Goal: Transaction & Acquisition: Purchase product/service

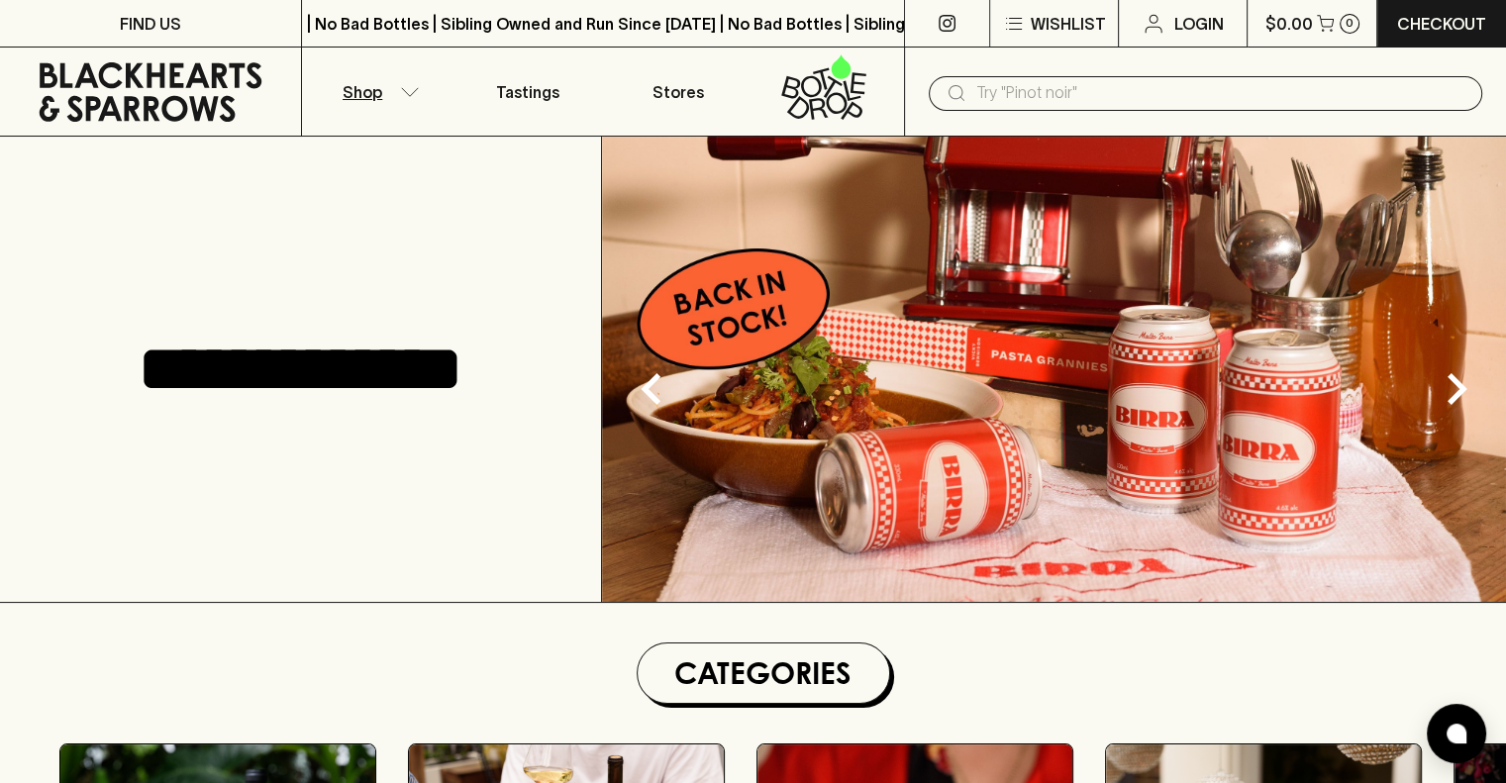
click at [403, 93] on icon "button" at bounding box center [410, 92] width 20 height 10
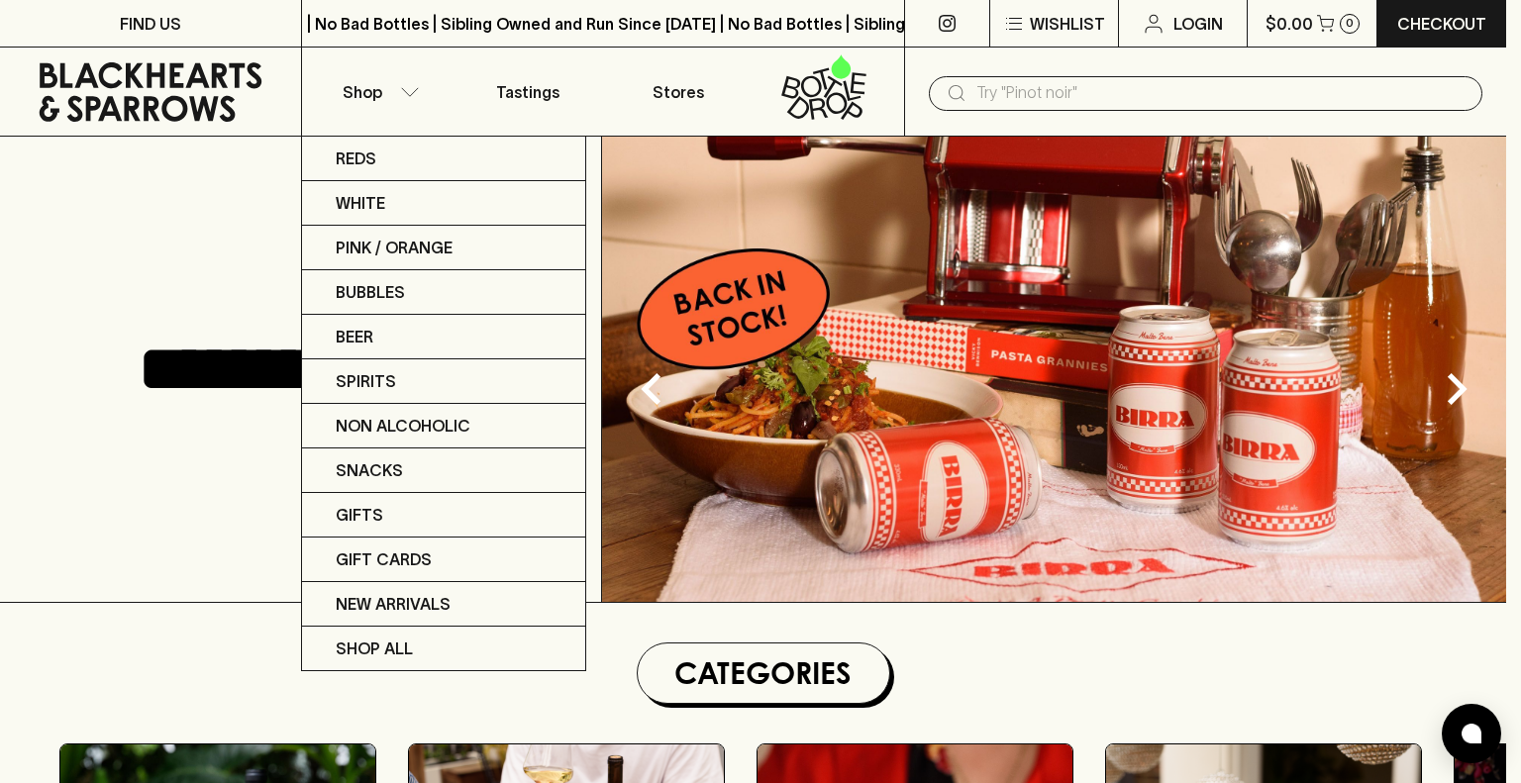
click at [1011, 87] on div at bounding box center [760, 391] width 1521 height 783
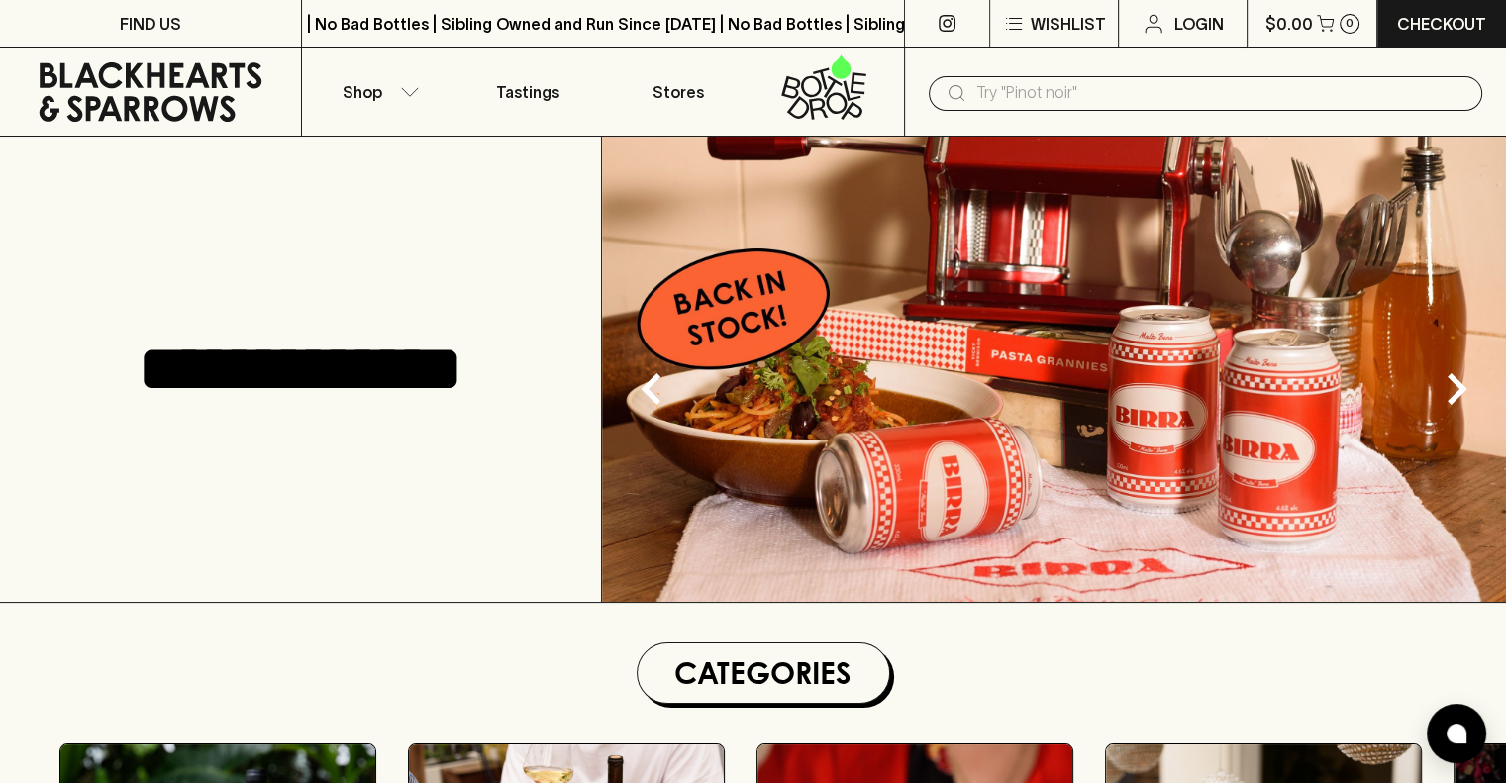
click at [1027, 94] on input "text" at bounding box center [1221, 93] width 490 height 32
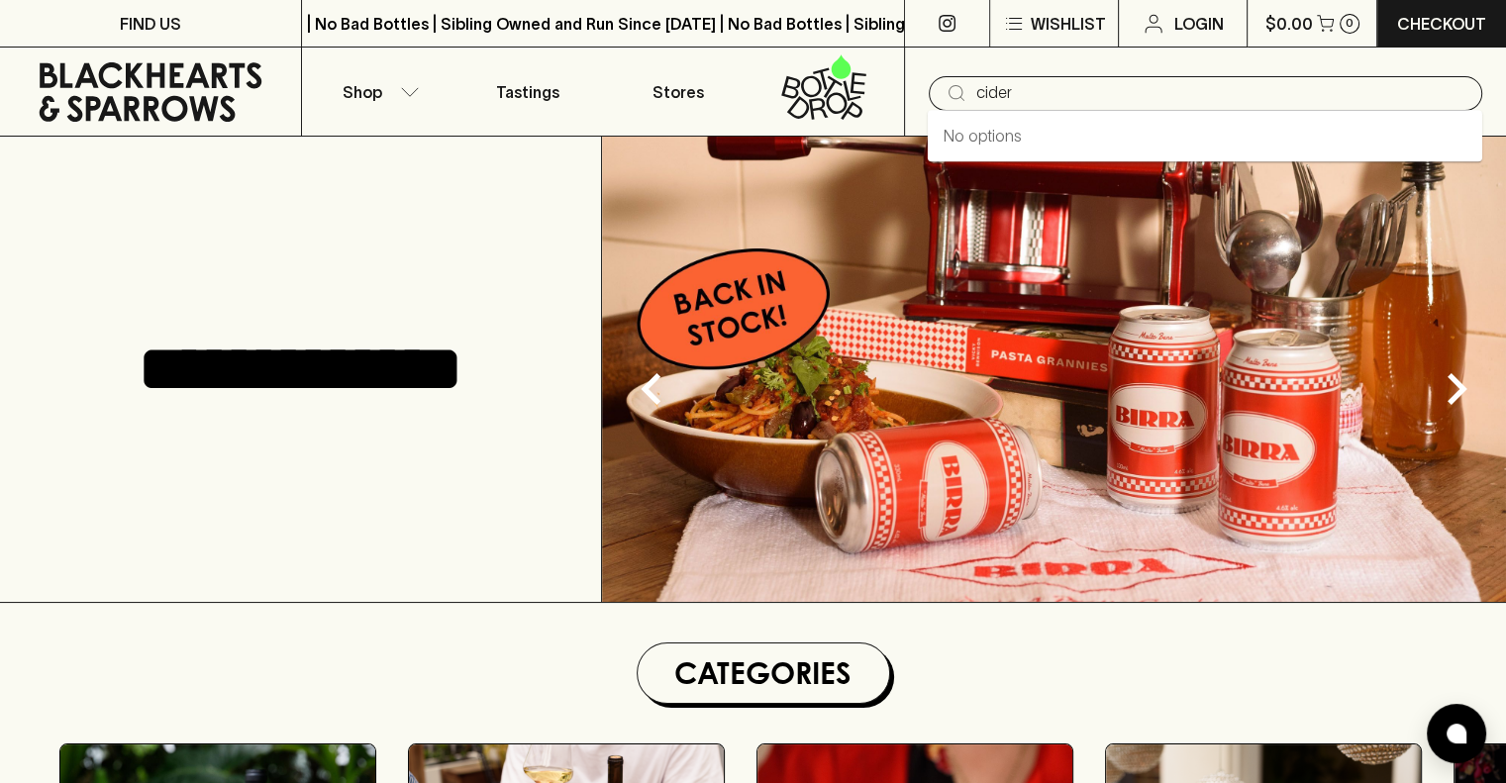
type input "cider"
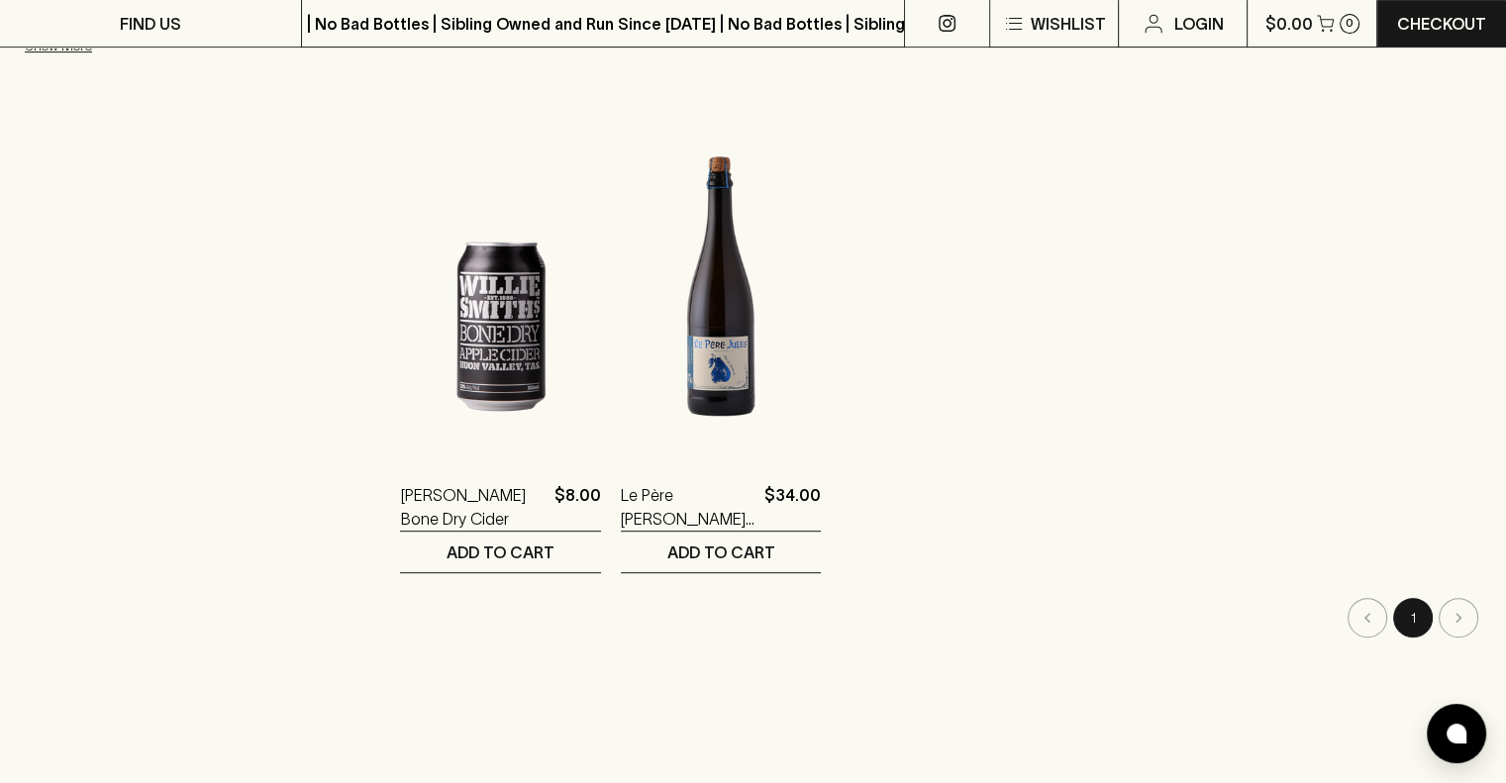
scroll to position [808, 0]
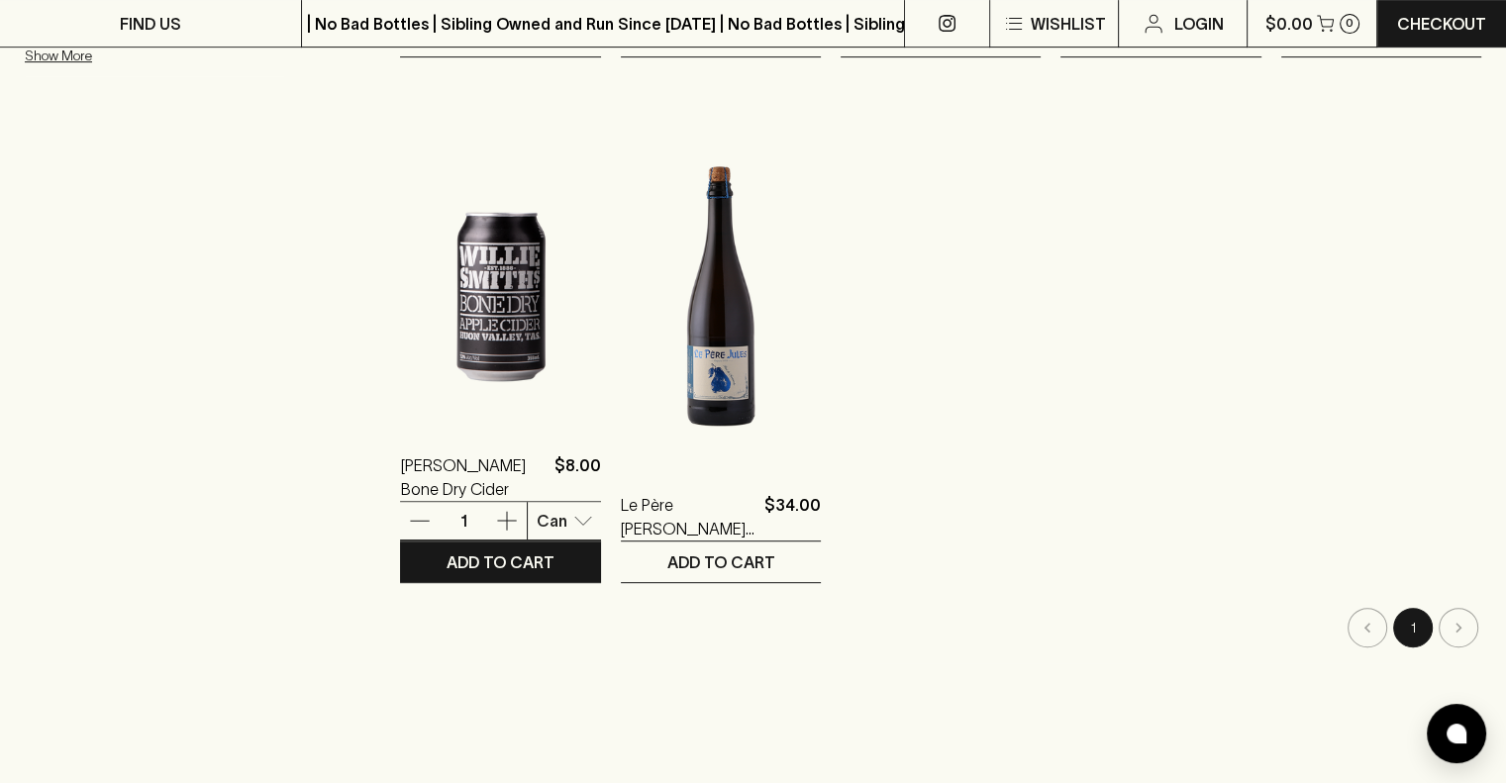
click at [400, 312] on img at bounding box center [500, 250] width 200 height 347
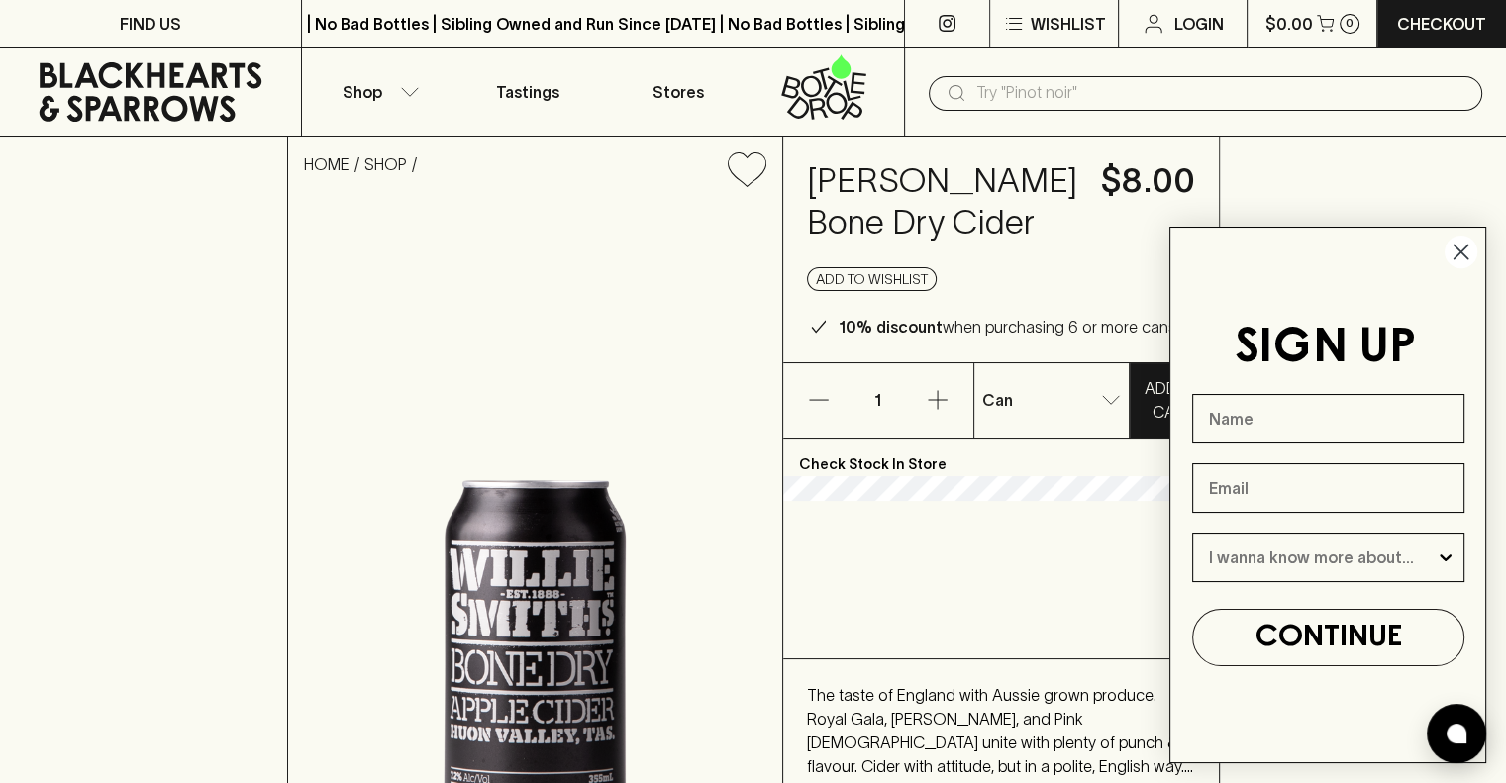
scroll to position [200, 0]
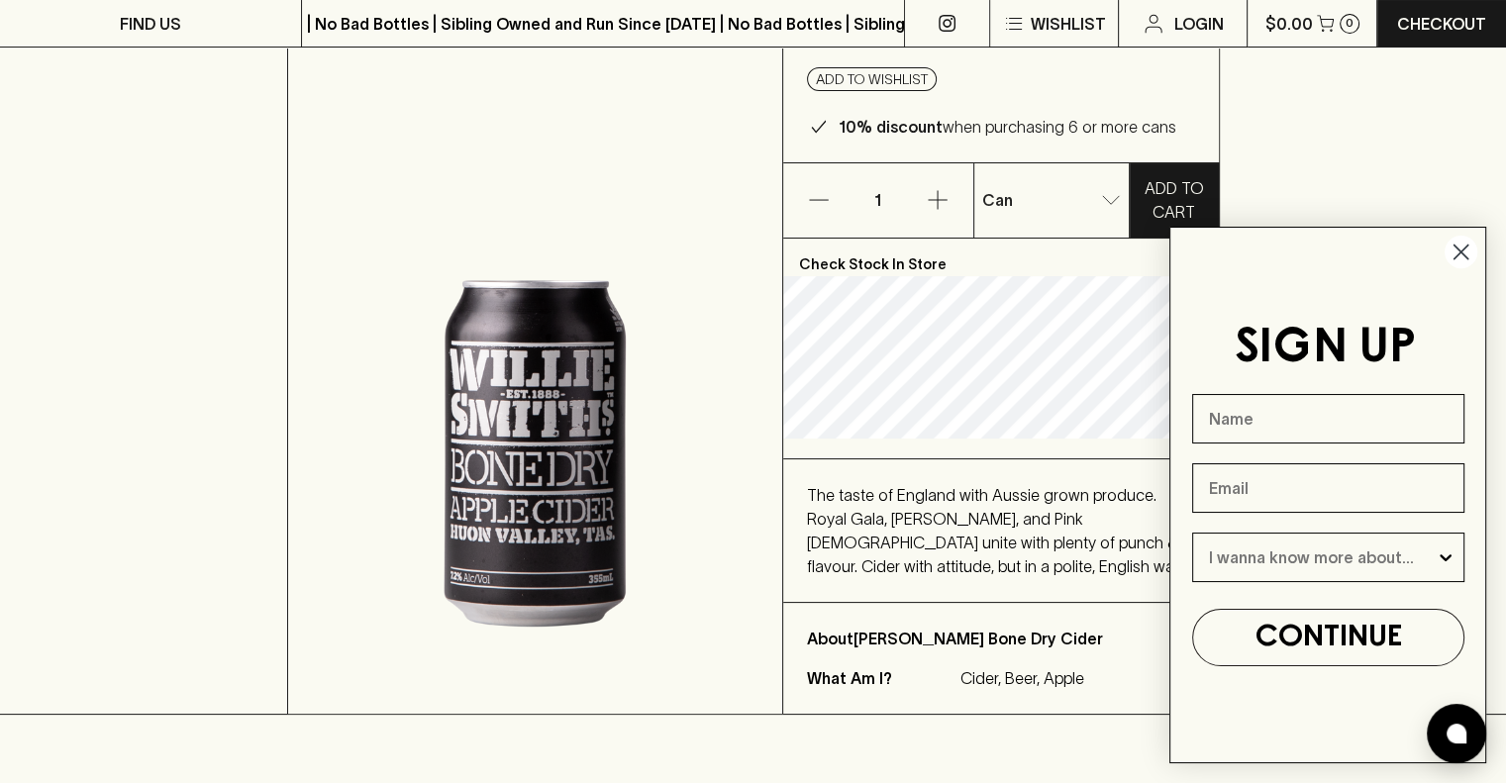
click at [1449, 250] on circle "Close dialog" at bounding box center [1461, 252] width 33 height 33
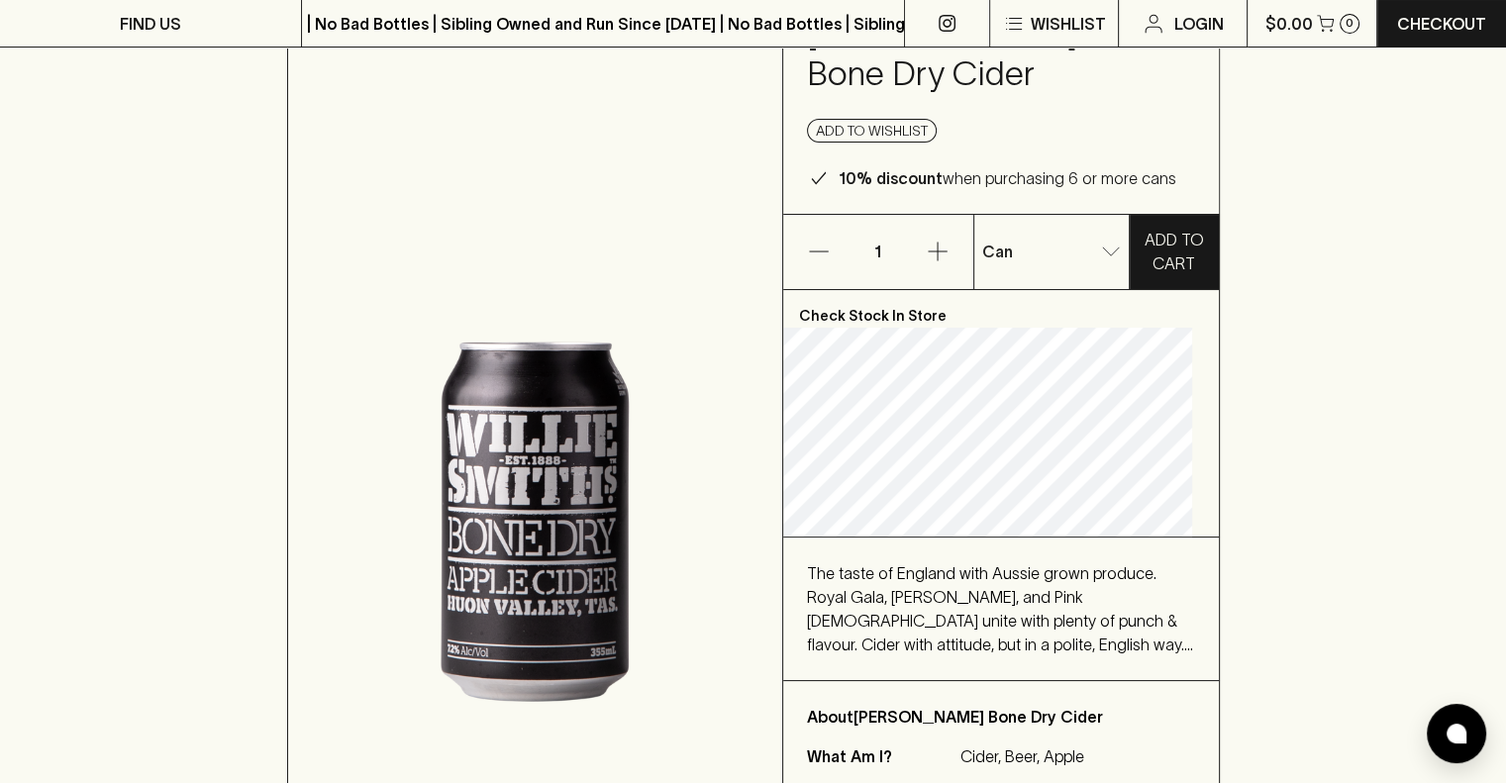
scroll to position [154, 0]
